Goal: Task Accomplishment & Management: Complete application form

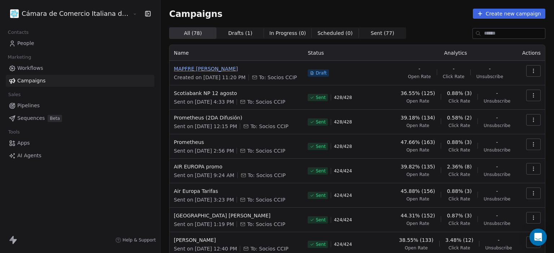
click at [174, 67] on span "MAPFRE [PERSON_NAME]" at bounding box center [236, 68] width 125 height 7
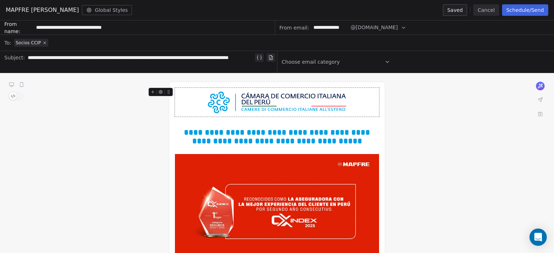
click at [524, 9] on button "Schedule/Send" at bounding box center [525, 10] width 46 height 12
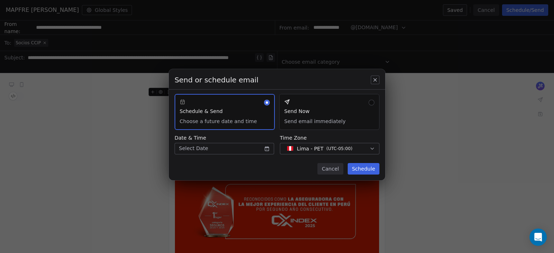
click at [250, 150] on body "Cámara de Comercio Italiana del Perú Contacts People Marketing Workflows Campai…" at bounding box center [277, 126] width 554 height 253
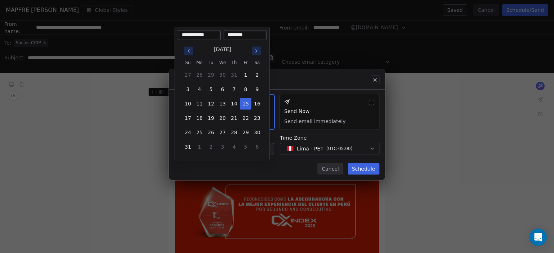
click at [250, 150] on button "5" at bounding box center [246, 147] width 12 height 12
type input "**********"
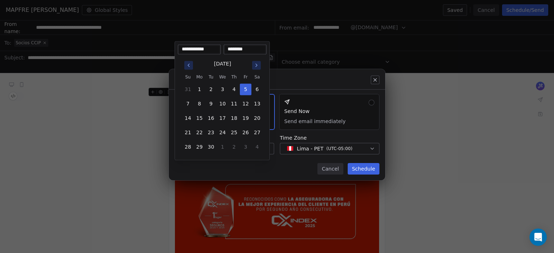
click at [278, 168] on div "Send or schedule email Schedule & Send Choose a future date and time Send Now S…" at bounding box center [277, 127] width 554 height 138
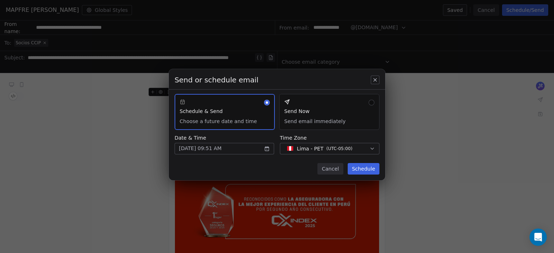
click at [306, 107] on button "Send Now Send email immediately" at bounding box center [329, 112] width 100 height 36
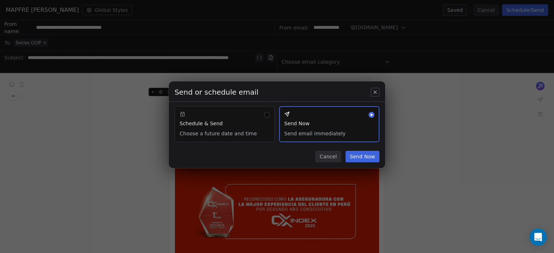
click at [356, 156] on button "Send Now" at bounding box center [362, 157] width 34 height 12
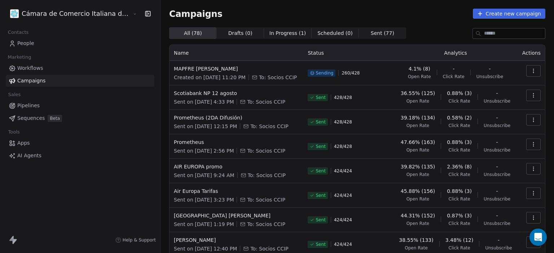
click at [14, 43] on icon at bounding box center [12, 43] width 7 height 7
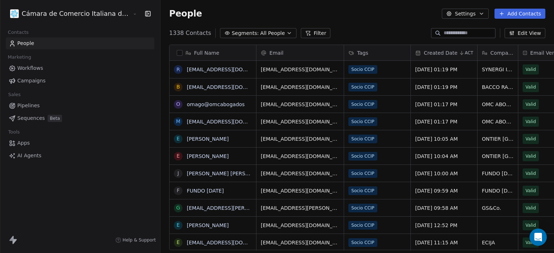
scroll to position [217, 422]
click at [456, 32] on input at bounding box center [468, 33] width 50 height 7
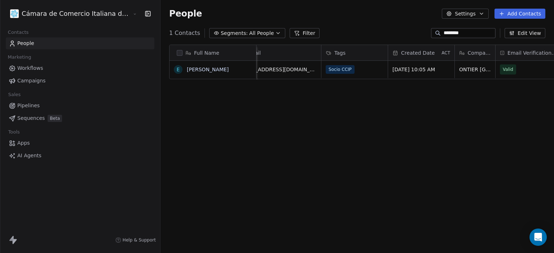
scroll to position [0, 0]
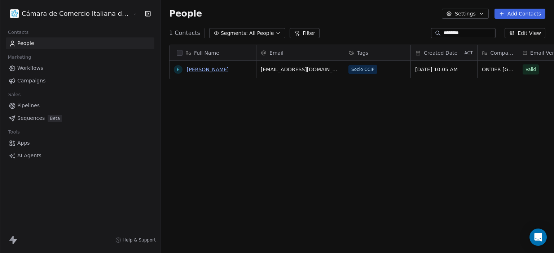
type input "********"
click at [187, 67] on link "[PERSON_NAME]" at bounding box center [208, 70] width 42 height 6
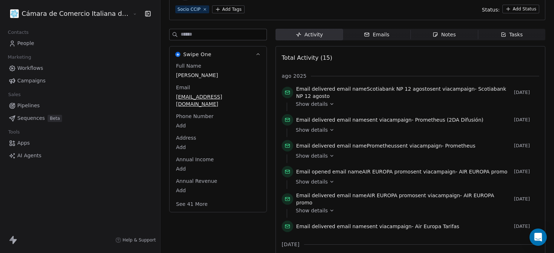
scroll to position [61, 0]
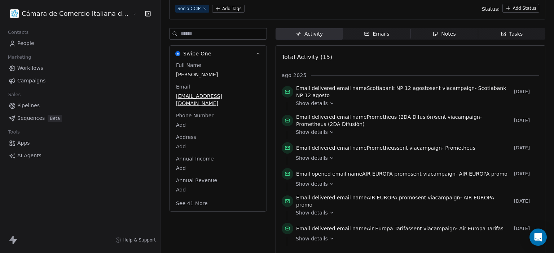
click at [28, 43] on span "People" at bounding box center [25, 44] width 17 height 8
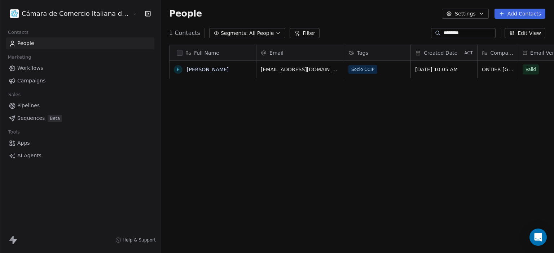
scroll to position [217, 422]
click at [456, 30] on input "********" at bounding box center [468, 33] width 50 height 7
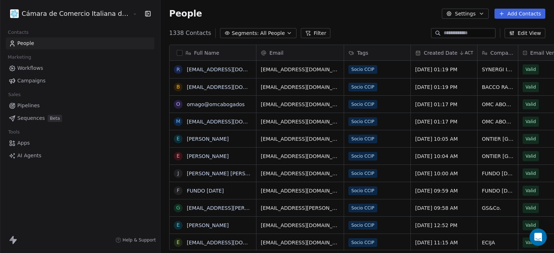
click at [456, 30] on input at bounding box center [468, 33] width 50 height 7
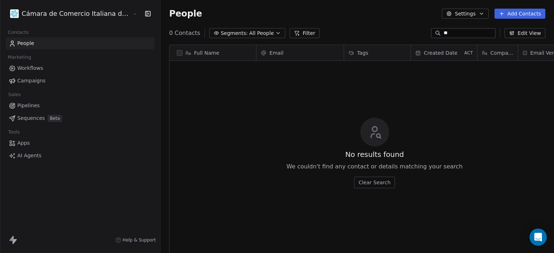
type input "*"
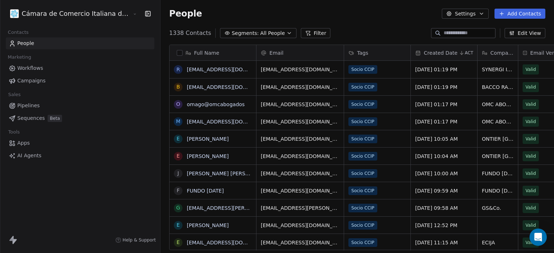
click at [518, 12] on button "Add Contacts" at bounding box center [519, 14] width 51 height 10
click at [505, 29] on span "Create new contact" at bounding box center [522, 30] width 49 height 8
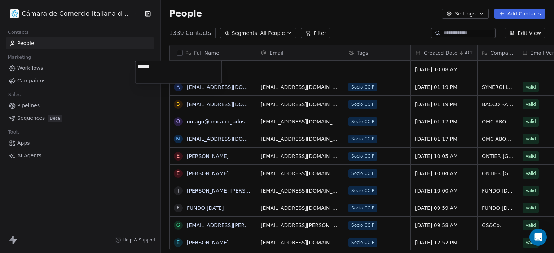
type textarea "*******"
click at [255, 73] on html "Cámara de Comercio Italiana del Perú Contacts People Marketing Workflows Campai…" at bounding box center [277, 126] width 554 height 253
click at [256, 68] on div "grid" at bounding box center [299, 69] width 87 height 17
type input "**********"
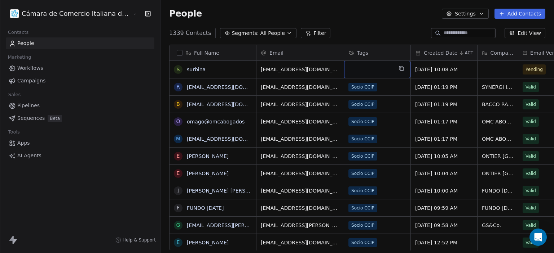
click at [344, 70] on div "grid" at bounding box center [377, 69] width 66 height 17
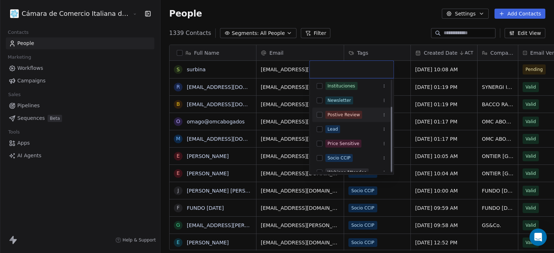
scroll to position [39, 0]
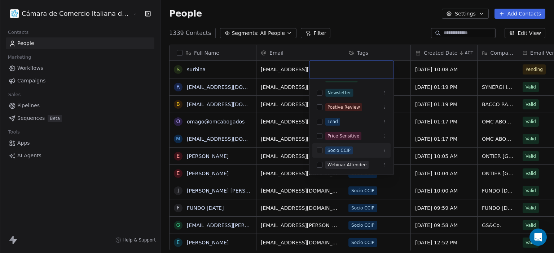
click at [348, 152] on div "Socio CCIP" at bounding box center [338, 150] width 23 height 6
click at [343, 20] on html "Cámara de Comercio Italiana del Perú Contacts People Marketing Workflows Campai…" at bounding box center [277, 126] width 554 height 253
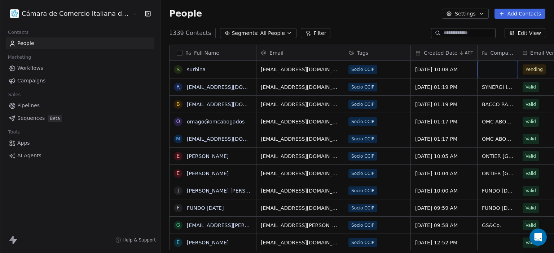
click at [477, 69] on div "grid" at bounding box center [497, 69] width 40 height 17
type textarea "******"
click at [347, 18] on html "Cámara de Comercio Italiana del Perú Contacts People Marketing Workflows Campai…" at bounding box center [277, 126] width 554 height 253
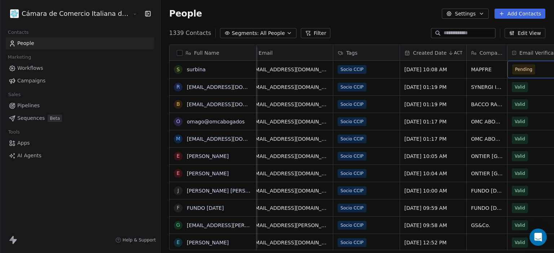
click at [525, 70] on div "Pending" at bounding box center [540, 69] width 66 height 17
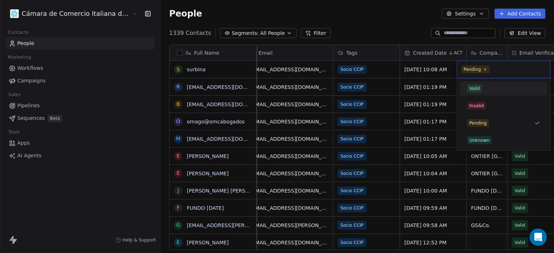
click at [482, 88] on div "Valid" at bounding box center [503, 89] width 73 height 8
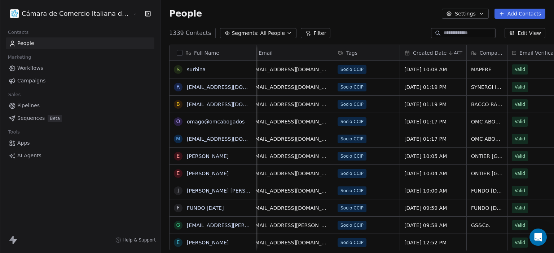
click at [379, 27] on div "1339 Contacts Segments: All People Filter Edit View" at bounding box center [356, 33] width 393 height 12
